Goal: Task Accomplishment & Management: Use online tool/utility

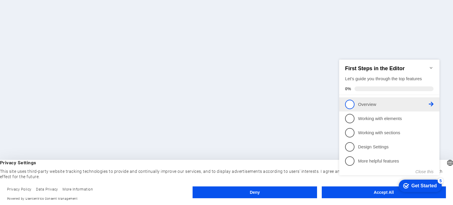
click at [350, 104] on span "1" at bounding box center [349, 103] width 9 height 9
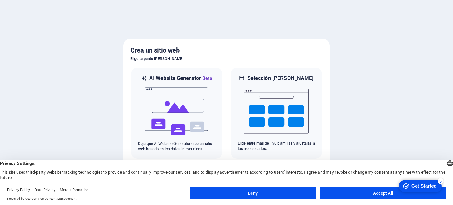
click at [347, 192] on button "Accept All" at bounding box center [383, 193] width 126 height 12
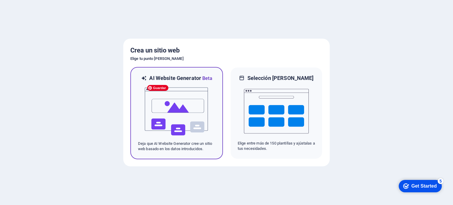
click at [178, 118] on img at bounding box center [176, 111] width 65 height 59
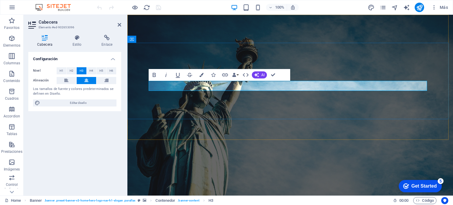
drag, startPoint x: 388, startPoint y: 87, endPoint x: 203, endPoint y: 90, distance: 185.1
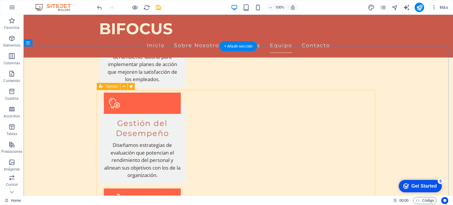
scroll to position [472, 0]
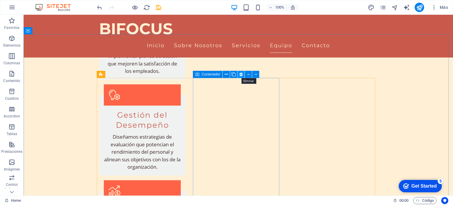
click at [241, 75] on icon at bounding box center [240, 74] width 3 height 6
click at [228, 76] on button at bounding box center [230, 74] width 7 height 7
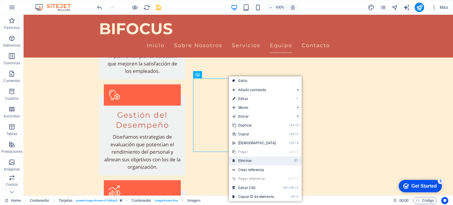
click at [246, 159] on link "⌦ Eliminar" at bounding box center [254, 160] width 51 height 9
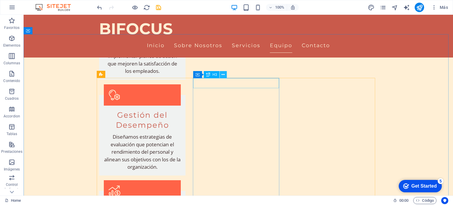
click at [222, 75] on icon at bounding box center [222, 75] width 3 height 6
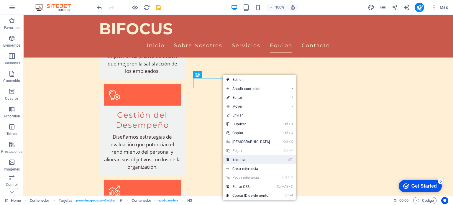
click at [241, 160] on link "⌦ Eliminar" at bounding box center [248, 159] width 51 height 9
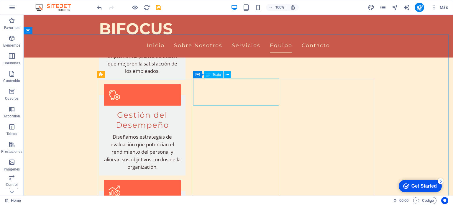
click at [216, 74] on span "Texto" at bounding box center [217, 75] width 9 height 4
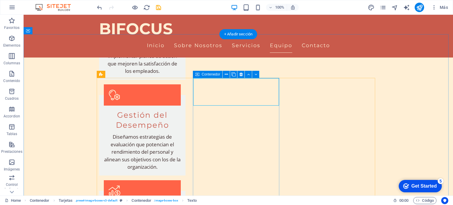
click at [199, 76] on div "Contenedor" at bounding box center [208, 74] width 30 height 7
click at [240, 75] on icon at bounding box center [240, 74] width 3 height 6
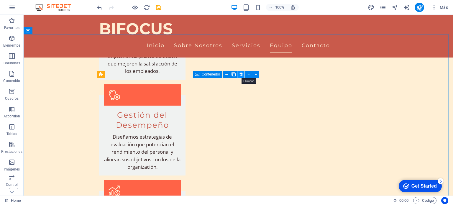
click at [241, 75] on icon at bounding box center [240, 74] width 3 height 6
click at [241, 74] on icon at bounding box center [240, 74] width 3 height 6
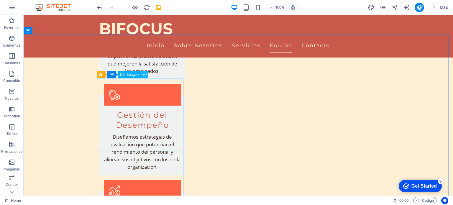
click at [143, 76] on icon at bounding box center [144, 75] width 3 height 6
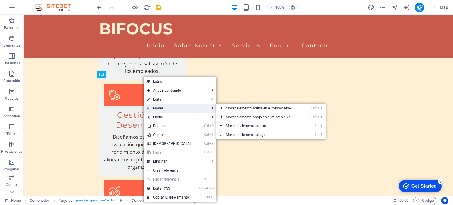
click at [158, 107] on span "Mover" at bounding box center [176, 108] width 64 height 9
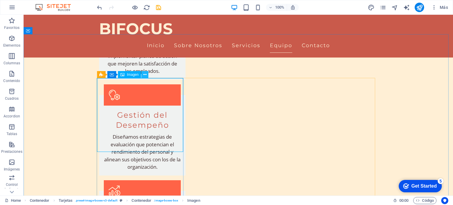
click at [143, 75] on icon at bounding box center [144, 75] width 3 height 6
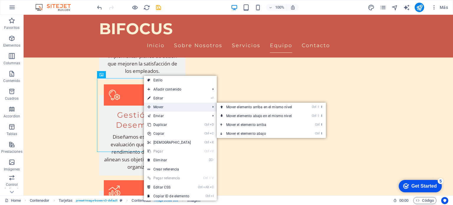
click at [159, 106] on span "Mover" at bounding box center [176, 107] width 64 height 9
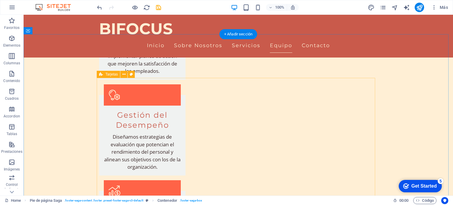
drag, startPoint x: 183, startPoint y: 82, endPoint x: 189, endPoint y: 82, distance: 5.9
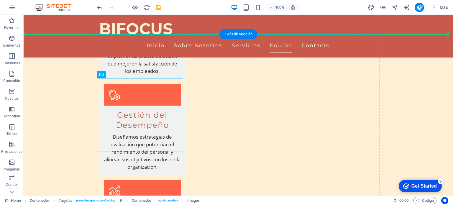
drag, startPoint x: 172, startPoint y: 91, endPoint x: 205, endPoint y: 92, distance: 32.7
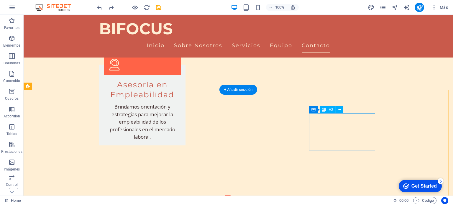
scroll to position [865, 0]
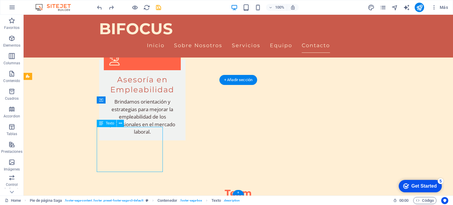
click at [102, 123] on icon at bounding box center [101, 123] width 4 height 7
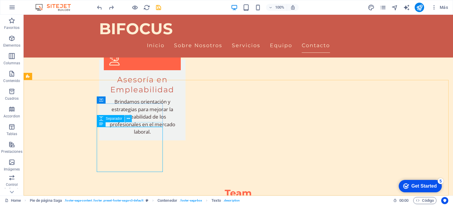
click at [129, 118] on icon at bounding box center [128, 119] width 3 height 6
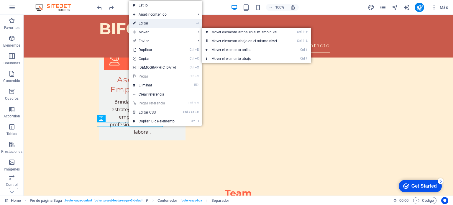
click at [150, 25] on link "⏎ Editar" at bounding box center [154, 23] width 51 height 9
select select "px"
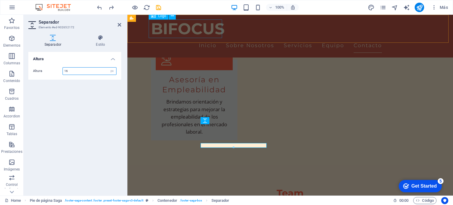
scroll to position [844, 0]
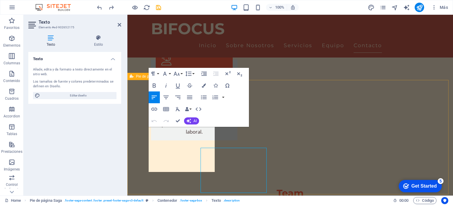
scroll to position [844, 0]
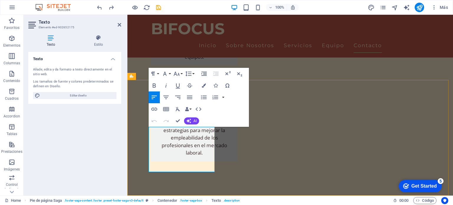
drag, startPoint x: 197, startPoint y: 145, endPoint x: 196, endPoint y: 167, distance: 22.2
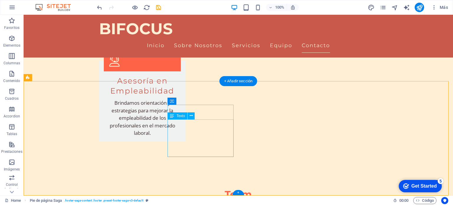
drag, startPoint x: 182, startPoint y: 123, endPoint x: 201, endPoint y: 133, distance: 21.5
click at [188, 116] on button at bounding box center [190, 115] width 7 height 7
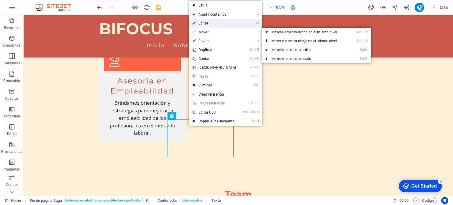
click at [208, 25] on link "⏎ Editar" at bounding box center [214, 23] width 51 height 9
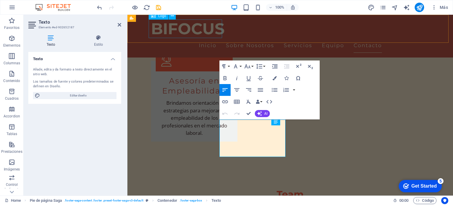
scroll to position [843, 0]
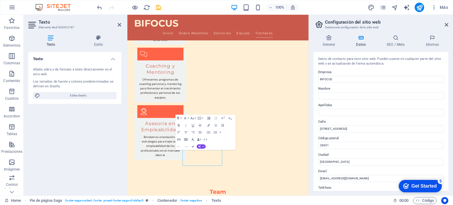
scroll to position [734, 0]
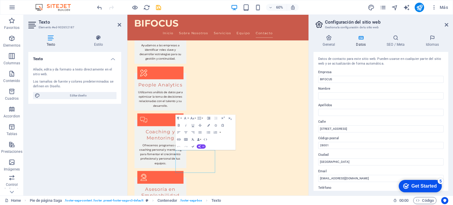
click at [444, 25] on header "Configuración del sitio web Gestiona la configuración de tu sitio web" at bounding box center [381, 22] width 134 height 15
click at [446, 25] on icon at bounding box center [446, 24] width 4 height 5
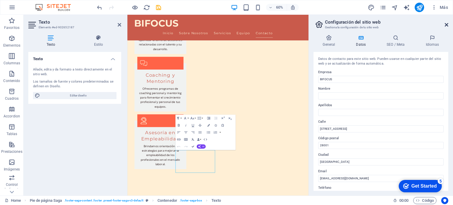
scroll to position [843, 0]
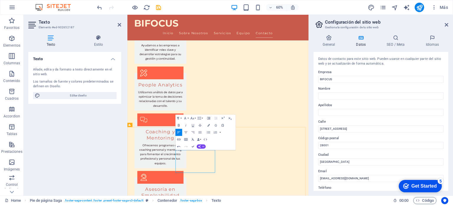
drag, startPoint x: 266, startPoint y: 256, endPoint x: 243, endPoint y: 261, distance: 23.2
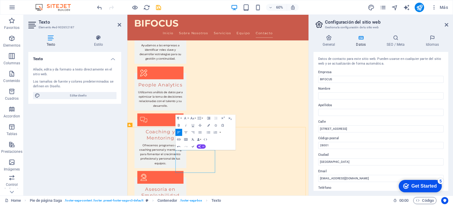
drag, startPoint x: 227, startPoint y: 259, endPoint x: 264, endPoint y: 262, distance: 37.3
drag, startPoint x: 229, startPoint y: 259, endPoint x: 196, endPoint y: 261, distance: 33.1
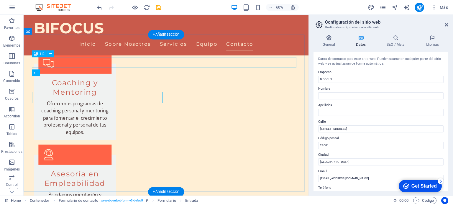
scroll to position [693, 0]
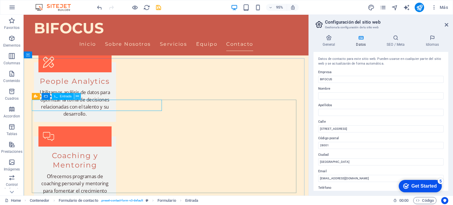
click at [76, 95] on icon at bounding box center [77, 96] width 3 height 6
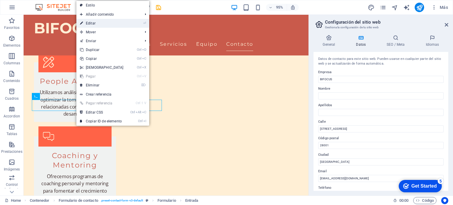
click at [95, 24] on link "⏎ Editar" at bounding box center [101, 23] width 51 height 9
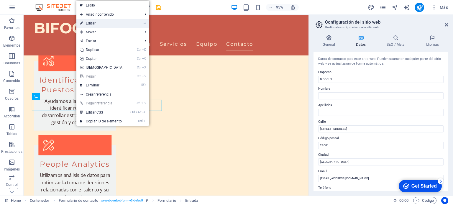
scroll to position [709, 0]
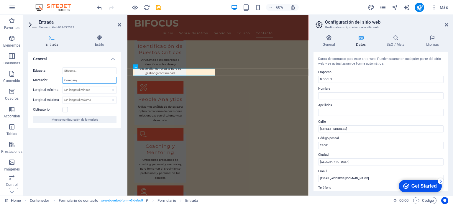
click at [83, 82] on input "Company" at bounding box center [89, 80] width 54 height 7
type input "Compañía"
click at [80, 155] on div "General Etiqueta Marcador Compañía Longitud mínima Sin longitud mínima carácter…" at bounding box center [74, 121] width 93 height 139
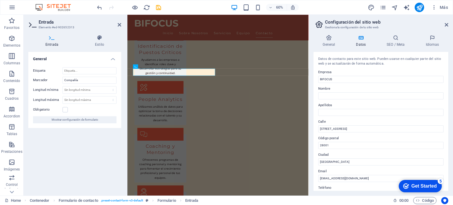
click at [80, 155] on div "General Etiqueta Marcador Compañía Longitud mínima Sin longitud mínima carácter…" at bounding box center [74, 121] width 93 height 139
drag, startPoint x: 119, startPoint y: 24, endPoint x: 101, endPoint y: 11, distance: 23.2
click at [119, 24] on icon at bounding box center [120, 24] width 4 height 5
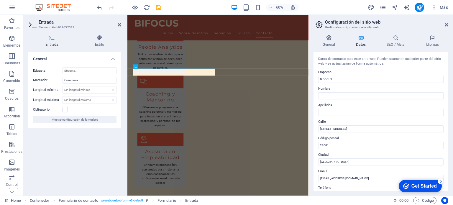
scroll to position [693, 0]
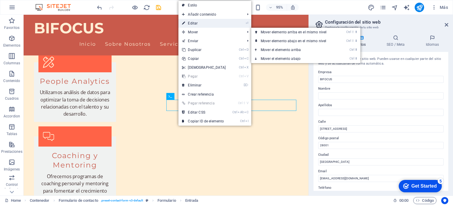
click at [195, 21] on link "⏎ Editar" at bounding box center [203, 23] width 51 height 9
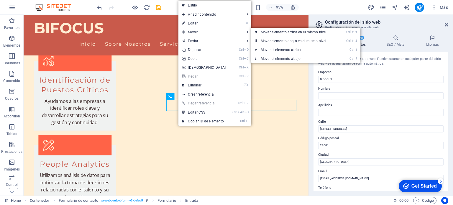
scroll to position [709, 0]
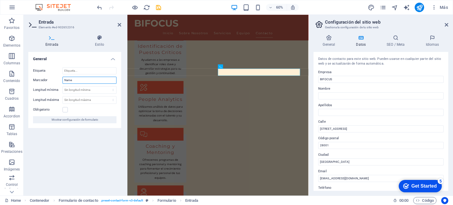
drag, startPoint x: 78, startPoint y: 80, endPoint x: 73, endPoint y: 81, distance: 5.1
click at [73, 81] on input "Name" at bounding box center [89, 80] width 54 height 7
drag, startPoint x: 73, startPoint y: 80, endPoint x: 51, endPoint y: 81, distance: 21.8
click at [51, 81] on div "Marcador Name" at bounding box center [74, 80] width 83 height 7
type input "Nombre"
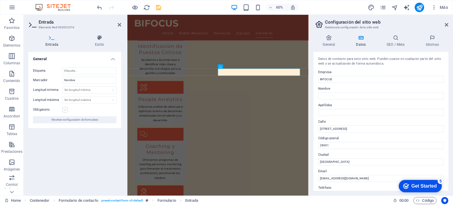
click at [62, 111] on label at bounding box center [64, 109] width 5 height 5
click at [0, 0] on input "Obligatorio" at bounding box center [0, 0] width 0 height 0
click at [120, 24] on icon at bounding box center [120, 24] width 4 height 5
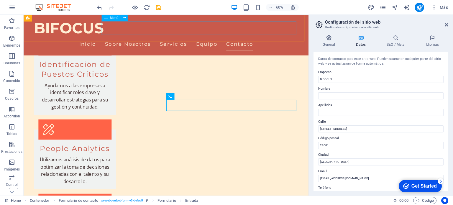
scroll to position [693, 0]
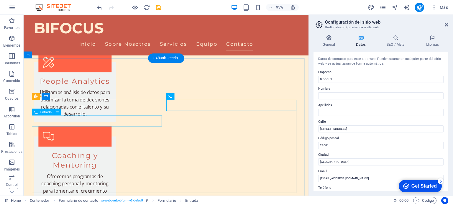
click at [57, 114] on icon at bounding box center [57, 112] width 3 height 6
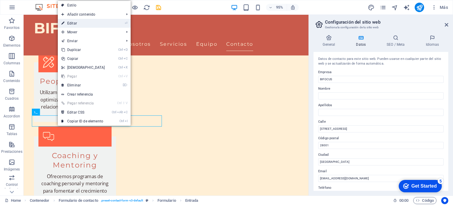
click at [79, 20] on link "⏎ Editar" at bounding box center [83, 23] width 51 height 9
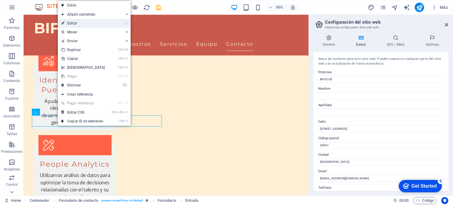
scroll to position [709, 0]
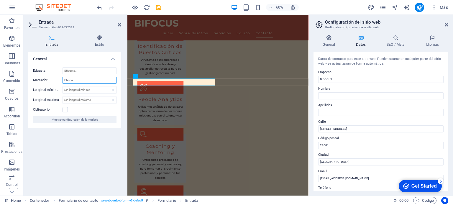
drag, startPoint x: 78, startPoint y: 82, endPoint x: 52, endPoint y: 83, distance: 26.0
click at [52, 83] on div "Marcador Phone" at bounding box center [74, 80] width 83 height 7
type input "Celular"
click at [118, 25] on icon at bounding box center [120, 24] width 4 height 5
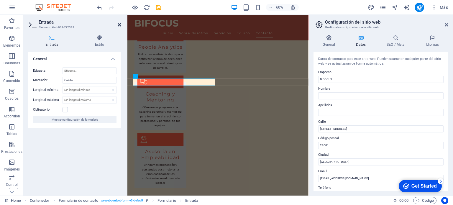
scroll to position [693, 0]
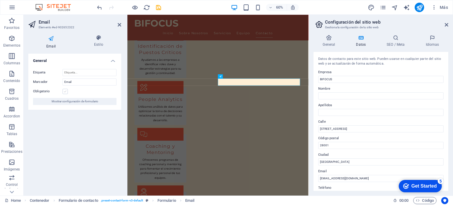
click at [66, 92] on label at bounding box center [64, 91] width 5 height 5
click at [0, 0] on input "Obligatorio" at bounding box center [0, 0] width 0 height 0
click at [120, 26] on icon at bounding box center [120, 24] width 4 height 5
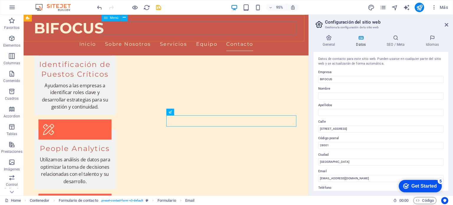
scroll to position [693, 0]
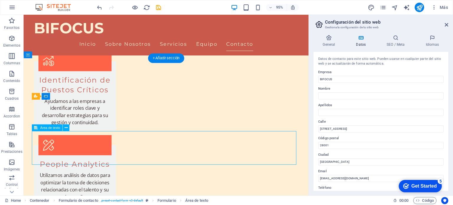
scroll to position [709, 0]
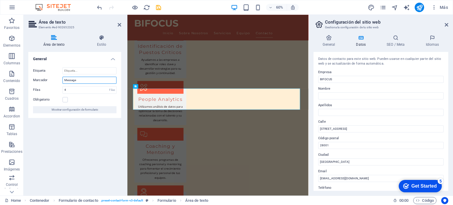
drag, startPoint x: 75, startPoint y: 79, endPoint x: 53, endPoint y: 81, distance: 22.8
click at [53, 81] on div "Marcador Message" at bounding box center [74, 80] width 83 height 7
type input "M"
type input "A"
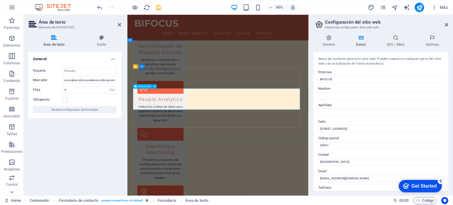
click at [99, 79] on input "Ayúdanos a saber cómo podemos coborar con" at bounding box center [89, 80] width 54 height 7
type input "Ayúdanos a saber cómo podemos colaborar contigo y tu Compañía"
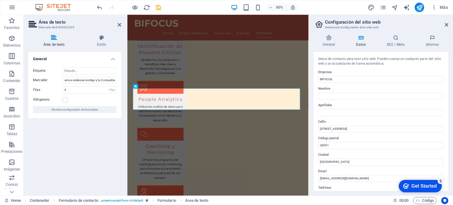
scroll to position [0, 0]
click at [104, 147] on div "General Etiqueta [PERSON_NAME] a saber cómo podemos colaborar contigo y tu Comp…" at bounding box center [74, 121] width 93 height 139
click at [65, 100] on label at bounding box center [64, 99] width 5 height 5
click at [0, 0] on input "Obligatorio" at bounding box center [0, 0] width 0 height 0
click at [80, 146] on div "General Etiqueta [PERSON_NAME] a saber cómo podemos colaborar contigo y tu Comp…" at bounding box center [74, 121] width 93 height 139
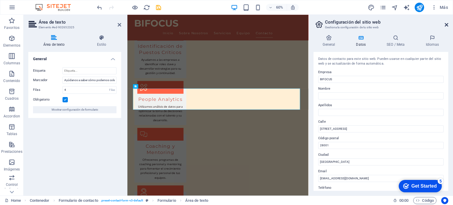
drag, startPoint x: 446, startPoint y: 26, endPoint x: 317, endPoint y: 13, distance: 129.8
click at [446, 26] on icon at bounding box center [446, 24] width 4 height 5
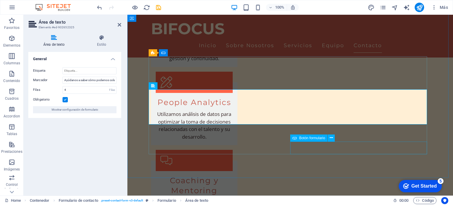
scroll to position [634, 0]
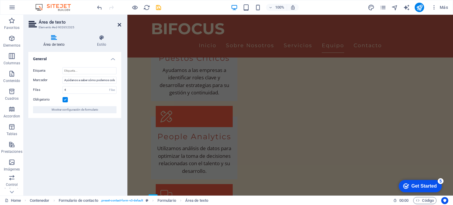
click at [119, 25] on icon at bounding box center [120, 24] width 4 height 5
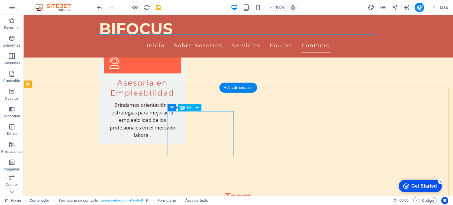
scroll to position [864, 0]
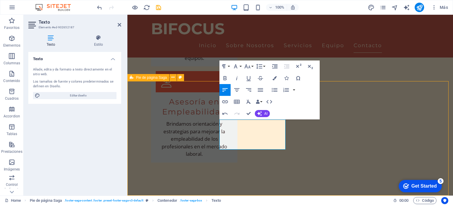
select select "footer"
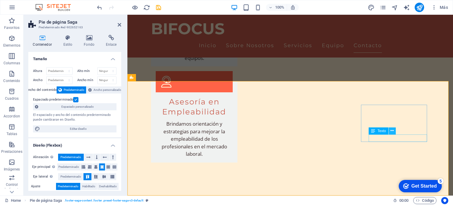
click at [392, 132] on icon at bounding box center [391, 131] width 3 height 6
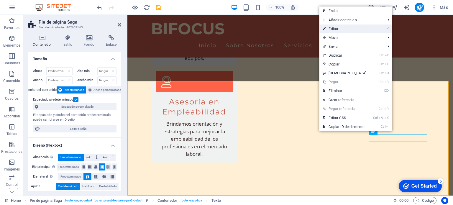
click at [336, 29] on link "⏎ Editar" at bounding box center [344, 28] width 51 height 9
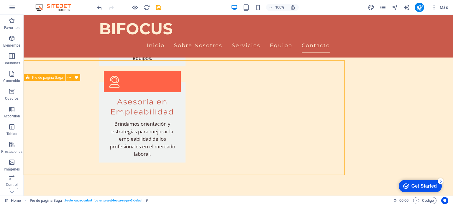
scroll to position [864, 0]
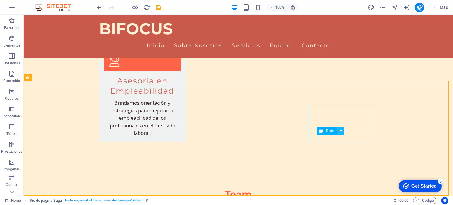
click at [340, 132] on icon at bounding box center [339, 131] width 3 height 6
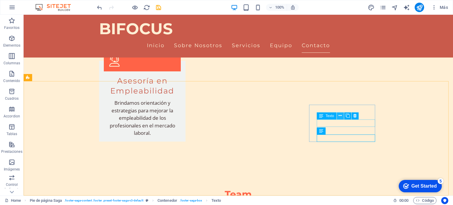
click at [340, 116] on icon at bounding box center [339, 116] width 3 height 6
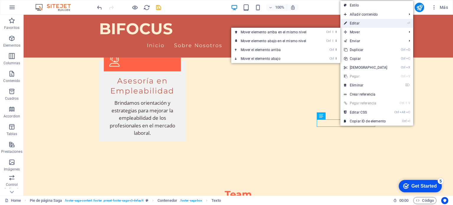
click at [357, 26] on link "⏎ Editar" at bounding box center [365, 23] width 51 height 9
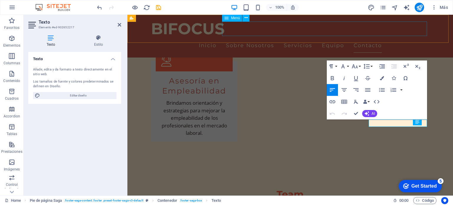
scroll to position [843, 0]
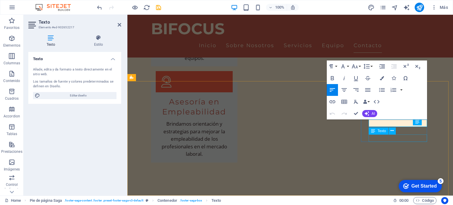
click at [379, 131] on span "Texto" at bounding box center [381, 131] width 9 height 4
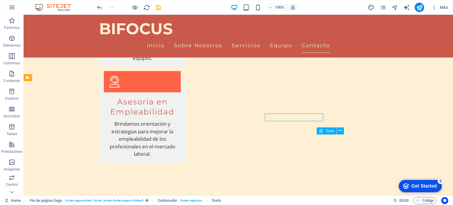
scroll to position [864, 0]
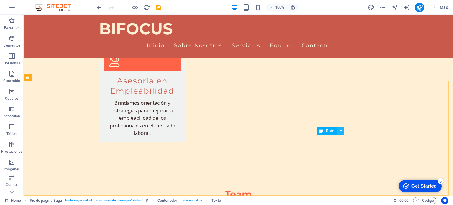
click at [338, 131] on icon at bounding box center [339, 131] width 3 height 6
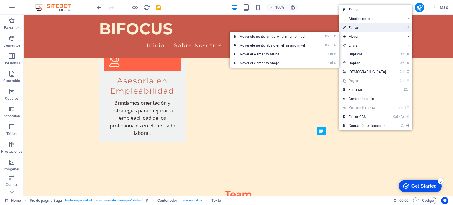
click at [359, 30] on link "⏎ Editar" at bounding box center [364, 27] width 51 height 9
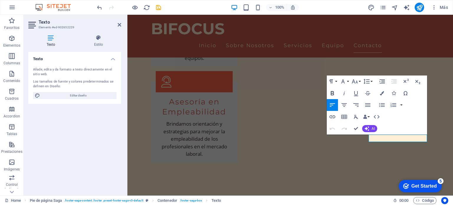
drag, startPoint x: 416, startPoint y: 102, endPoint x: 337, endPoint y: 93, distance: 80.4
click at [337, 93] on div "Paragraph Format Normal Heading 1 Heading 2 Heading 3 Heading 4 Heading 5 Headi…" at bounding box center [377, 104] width 100 height 59
drag, startPoint x: 421, startPoint y: 111, endPoint x: 408, endPoint y: 105, distance: 14.4
click at [408, 105] on div "Paragraph Format Normal Heading 1 Heading 2 Heading 3 Heading 4 Heading 5 Headi…" at bounding box center [377, 104] width 100 height 59
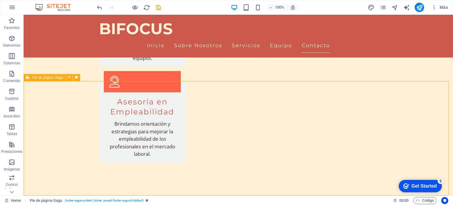
scroll to position [864, 0]
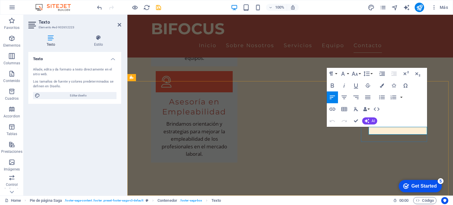
drag, startPoint x: 374, startPoint y: 130, endPoint x: 368, endPoint y: 131, distance: 5.3
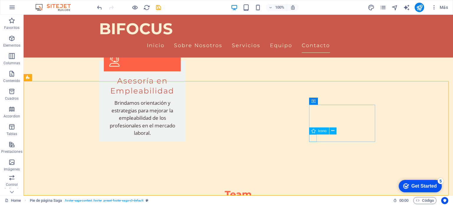
click at [314, 131] on icon at bounding box center [313, 130] width 4 height 7
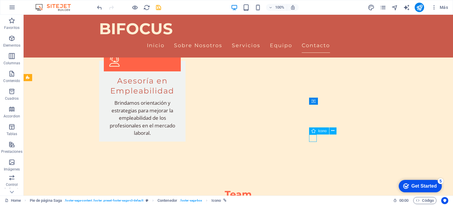
click at [321, 131] on span "Icono" at bounding box center [322, 131] width 9 height 4
click at [331, 131] on button at bounding box center [332, 130] width 7 height 7
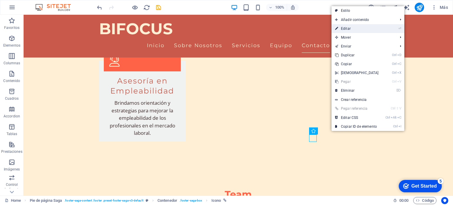
click at [356, 31] on link "⏎ Editar" at bounding box center [356, 28] width 51 height 9
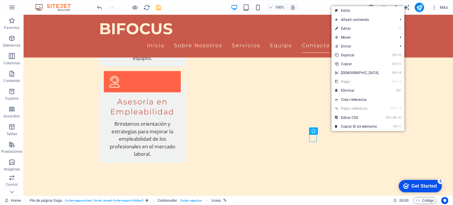
select select "xMidYMid"
select select "px"
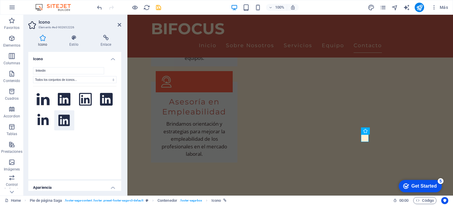
type input "linkedin"
click at [66, 120] on icon at bounding box center [63, 120] width 11 height 13
click at [117, 25] on header "Icono Elemento #ed-902652226" at bounding box center [74, 22] width 93 height 15
click at [119, 25] on icon at bounding box center [120, 24] width 4 height 5
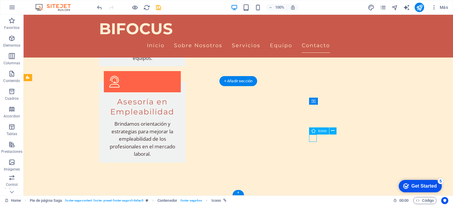
select select "xMidYMid"
select select "px"
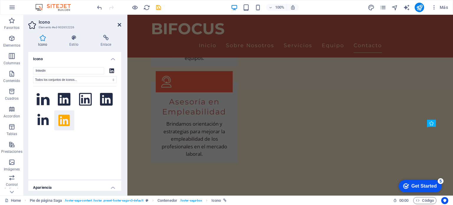
click at [118, 25] on icon at bounding box center [120, 24] width 4 height 5
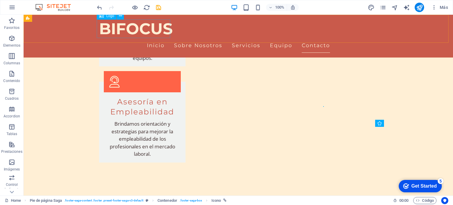
scroll to position [864, 0]
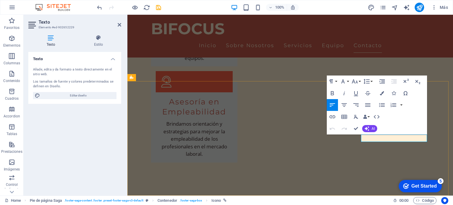
drag, startPoint x: 79, startPoint y: 95, endPoint x: 174, endPoint y: 180, distance: 127.9
click at [79, 95] on span "Editar diseño" at bounding box center [78, 95] width 73 height 7
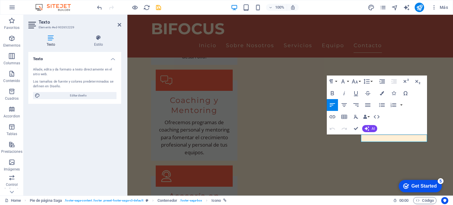
select select "px"
select select "200"
select select "px"
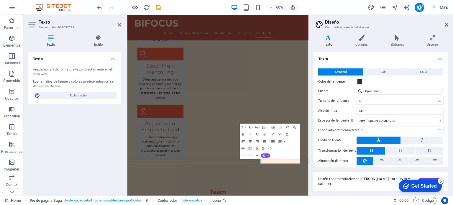
scroll to position [734, 0]
